Goal: Transaction & Acquisition: Purchase product/service

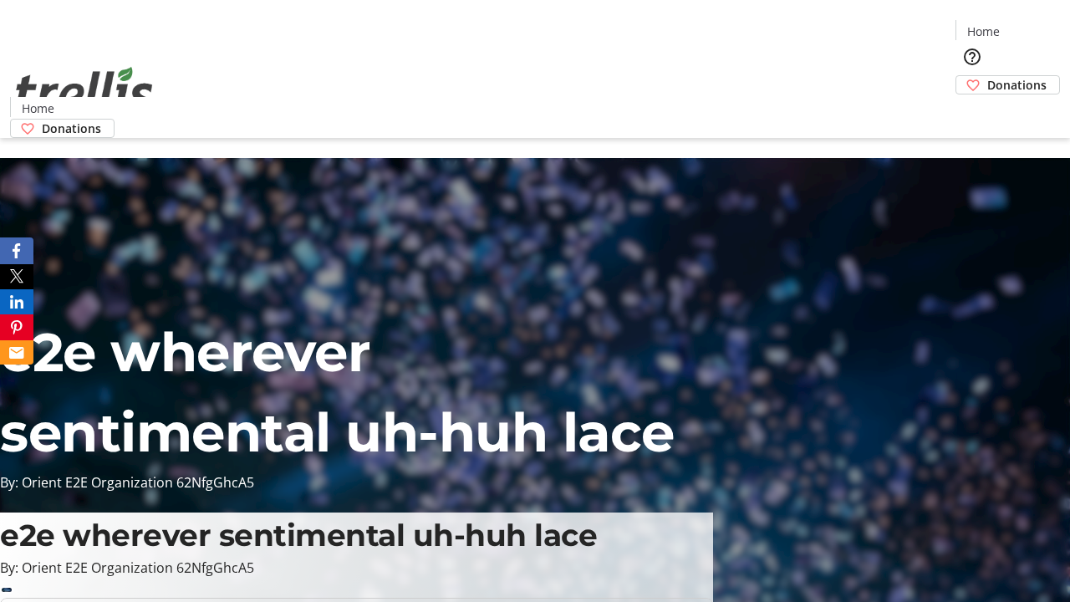
click at [987, 76] on span "Donations" at bounding box center [1016, 85] width 59 height 18
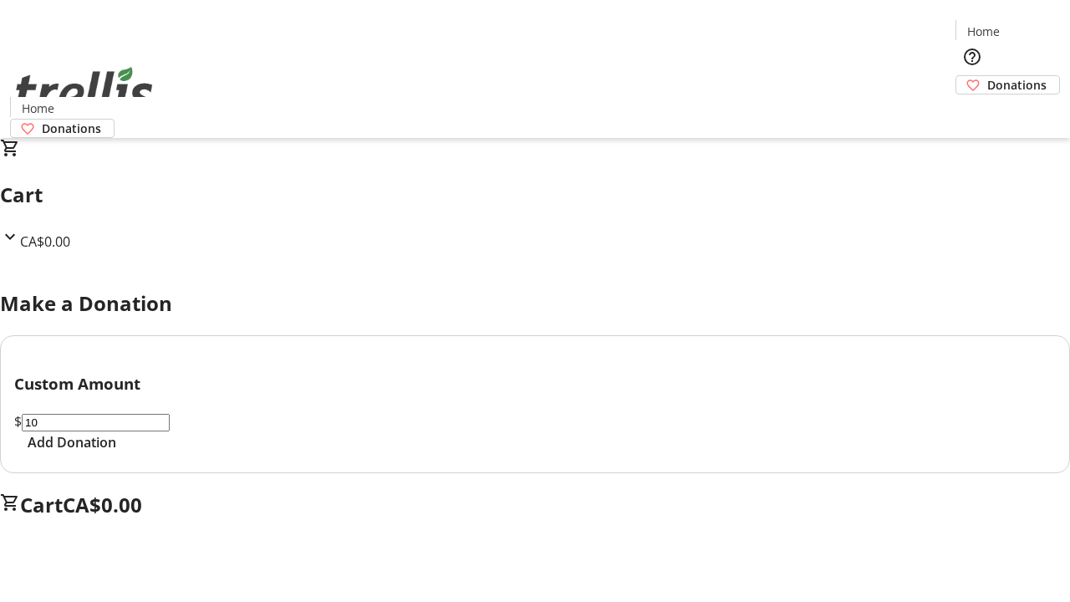
select select "CA"
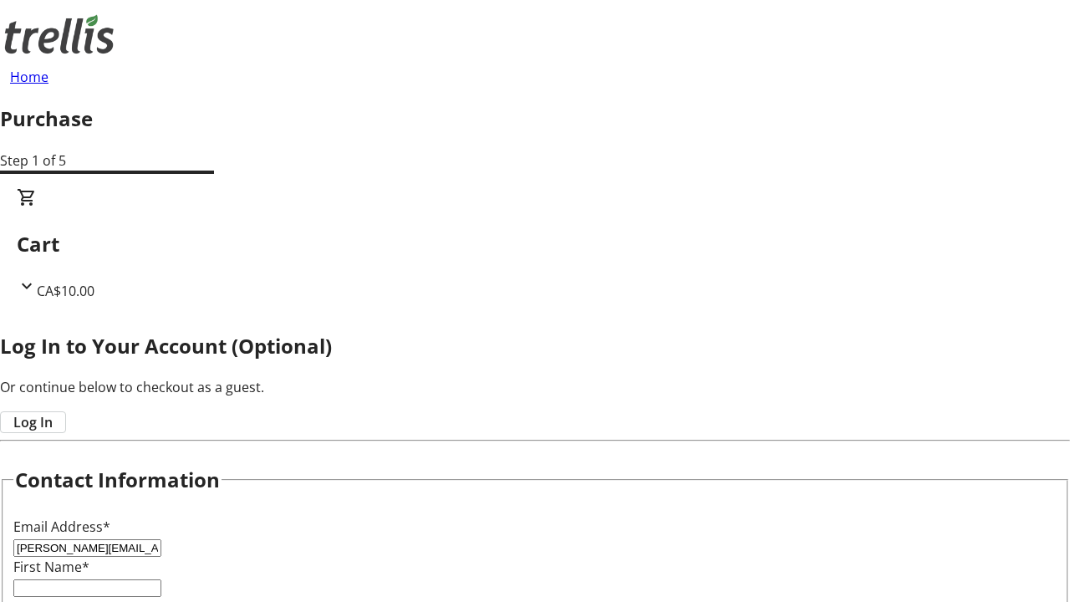
type input "[PERSON_NAME][EMAIL_ADDRESS][DOMAIN_NAME]"
type input "[PERSON_NAME]"
type input "[STREET_ADDRESS][PERSON_NAME]"
type input "Kelowna"
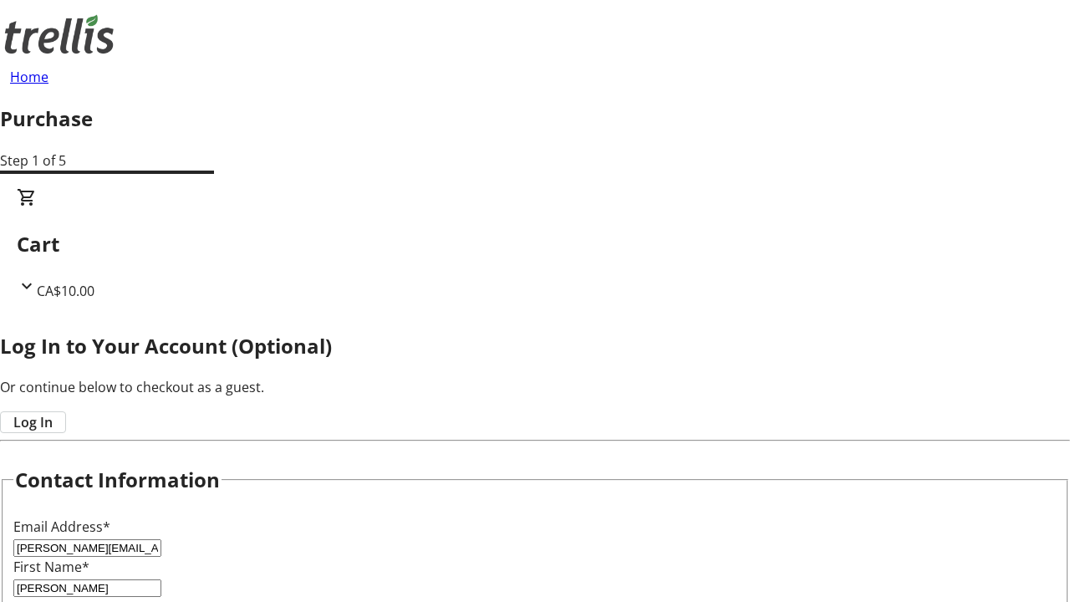
select select "BC"
type input "Kelowna"
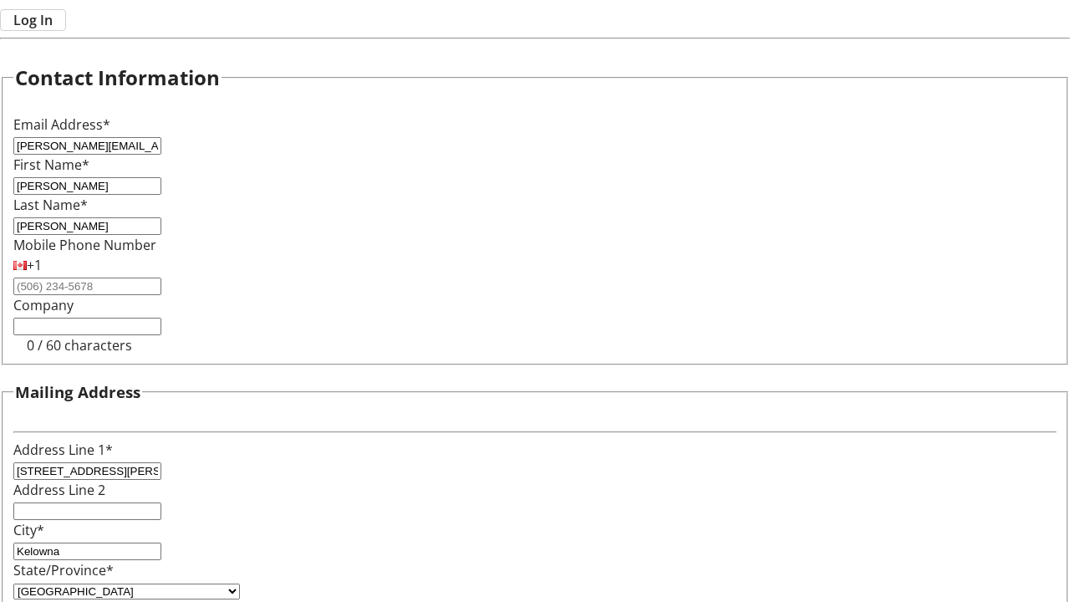
type input "V1Y 0C2"
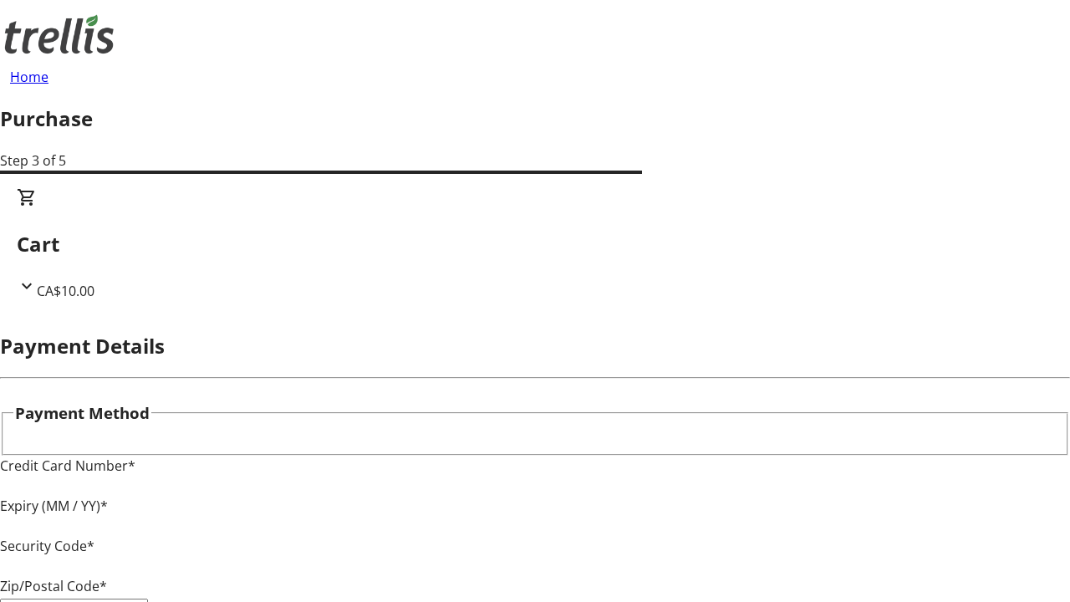
type input "V1Y 0C2"
